Goal: Information Seeking & Learning: Learn about a topic

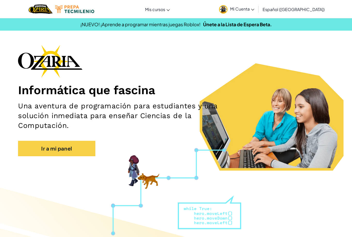
click at [40, 149] on link "Ir a mi panel" at bounding box center [56, 148] width 77 height 15
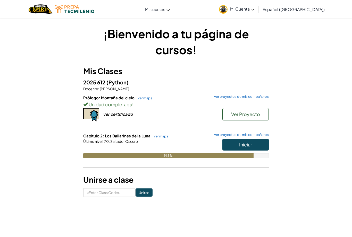
click at [157, 136] on link "ver mapa" at bounding box center [159, 136] width 17 height 4
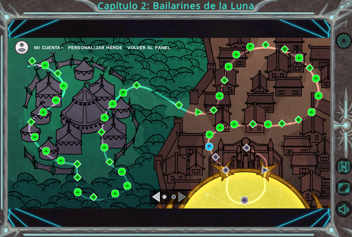
click at [298, 61] on img at bounding box center [299, 58] width 8 height 8
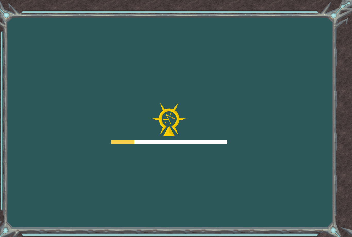
click at [300, 60] on div "Goals Error cargando del servidor Deberás unirte a un curso para jugar a este n…" at bounding box center [176, 118] width 352 height 237
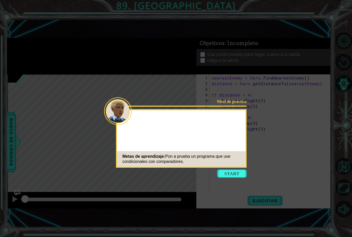
click at [245, 135] on div "Nivel de práctica Metas de aprendizaje: Pon a prueba un programa que use condic…" at bounding box center [181, 138] width 131 height 58
click at [230, 171] on button "Start" at bounding box center [231, 174] width 29 height 8
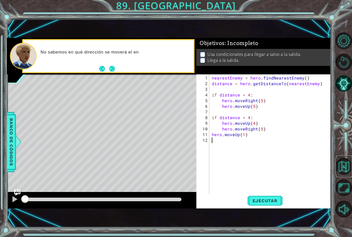
click at [341, 175] on button "Volver al mapa" at bounding box center [343, 166] width 16 height 16
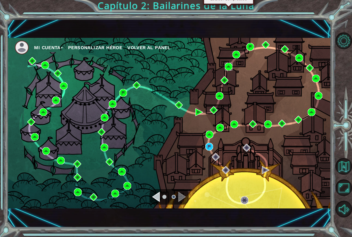
click at [227, 70] on img at bounding box center [229, 67] width 8 height 8
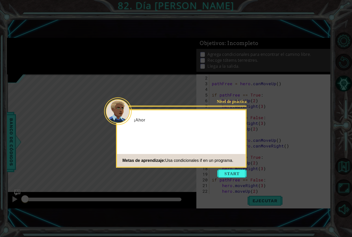
click at [234, 172] on button "Start" at bounding box center [231, 174] width 29 height 8
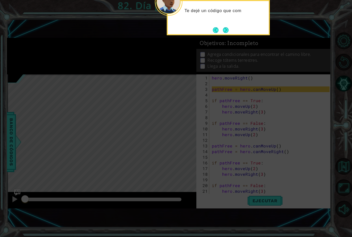
click at [249, 170] on icon at bounding box center [176, 118] width 352 height 237
click at [287, 47] on icon at bounding box center [176, 118] width 352 height 237
click at [228, 33] on button "Next" at bounding box center [226, 30] width 6 height 6
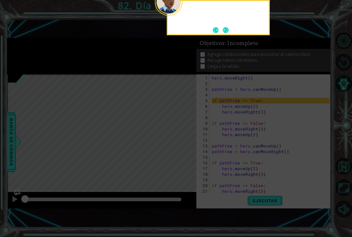
click at [224, 32] on button "Next" at bounding box center [226, 30] width 6 height 6
click at [225, 30] on button "Next" at bounding box center [226, 30] width 6 height 6
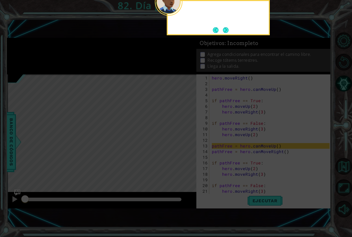
click at [225, 33] on button "Next" at bounding box center [226, 30] width 6 height 6
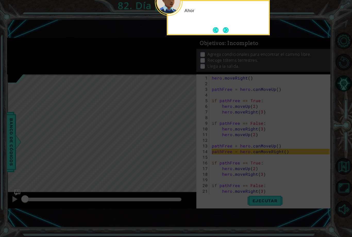
click at [225, 33] on button "Next" at bounding box center [226, 30] width 6 height 6
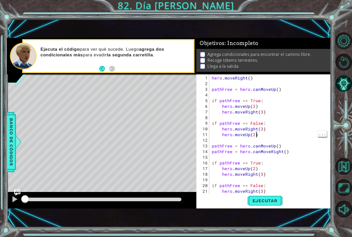
click at [263, 136] on div "hero . moveRight ( ) pathFree = hero . canMoveUp ( ) if pathFree == True : hero…" at bounding box center [271, 143] width 121 height 136
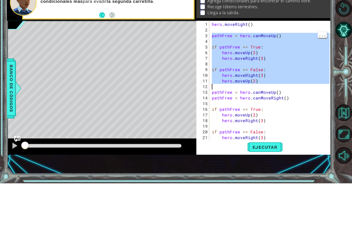
type textarea "hero.moveRight(3) hero.moveUp(2)"
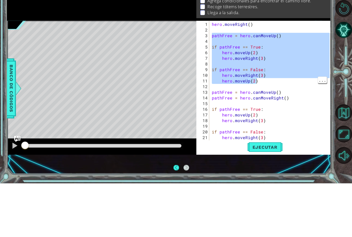
scroll to position [16, 0]
